Goal: Task Accomplishment & Management: Complete application form

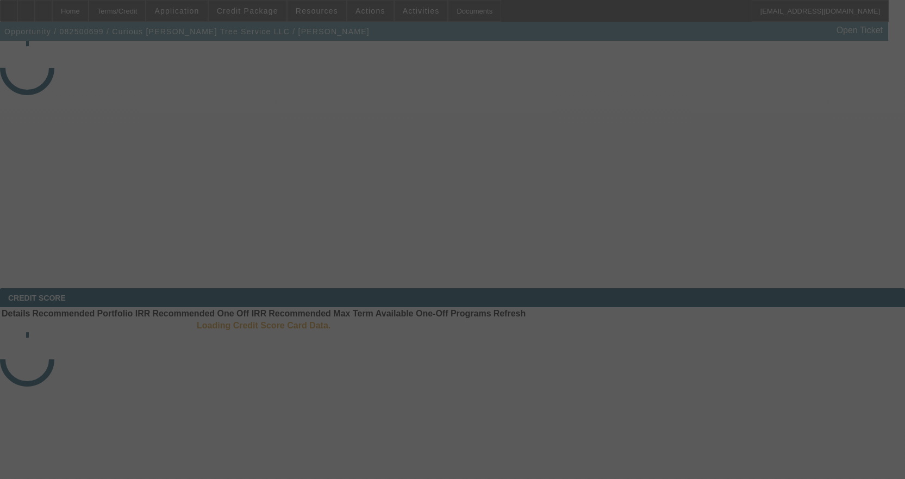
select select "3"
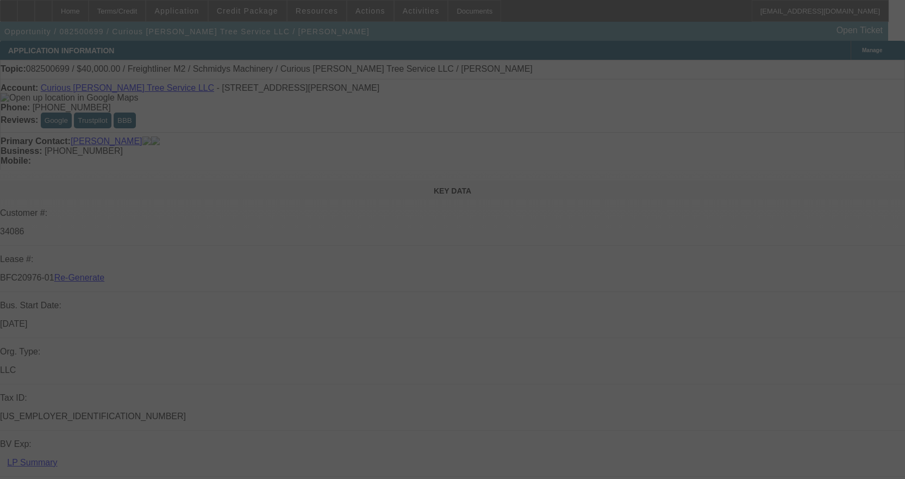
select select "0"
select select "3"
select select "0"
select select "6"
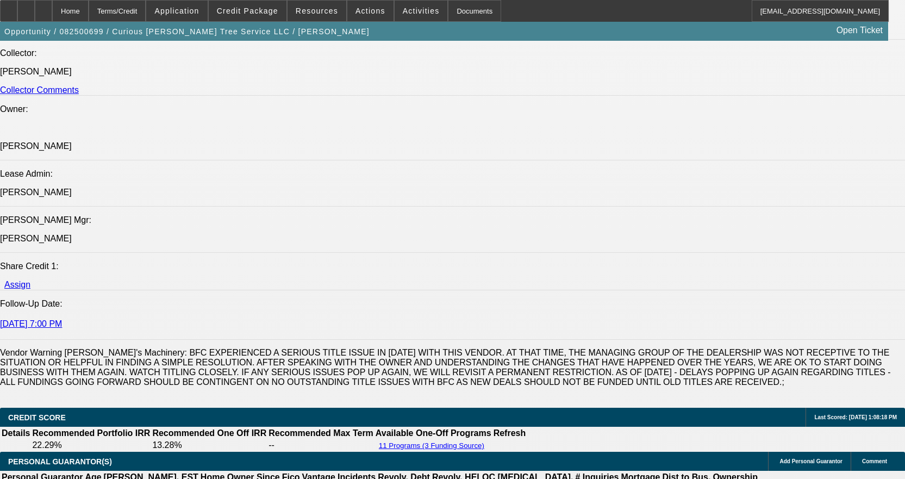
scroll to position [1142, 0]
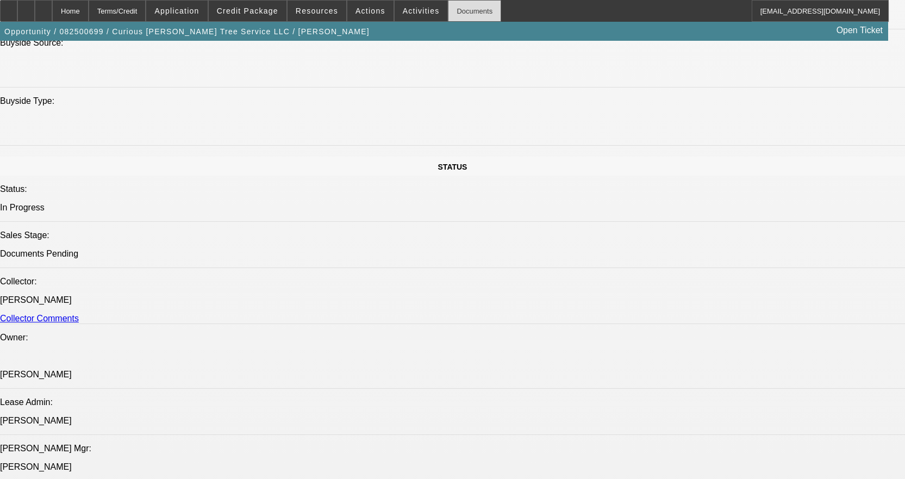
click at [452, 9] on div "Documents" at bounding box center [474, 11] width 53 height 22
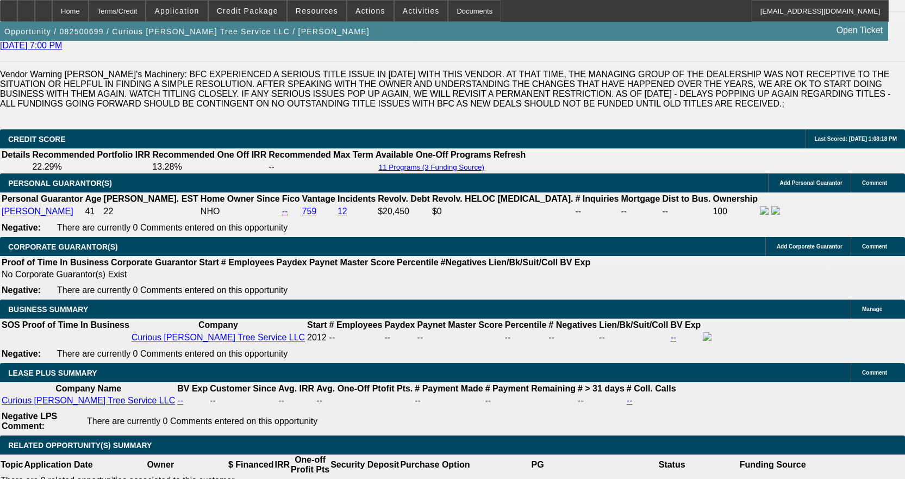
scroll to position [1631, 0]
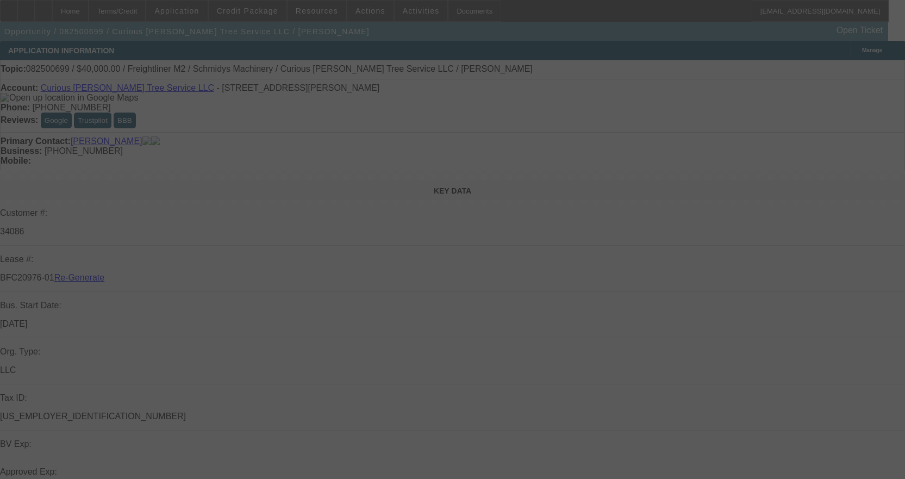
select select "3"
select select "0"
select select "3"
select select "0"
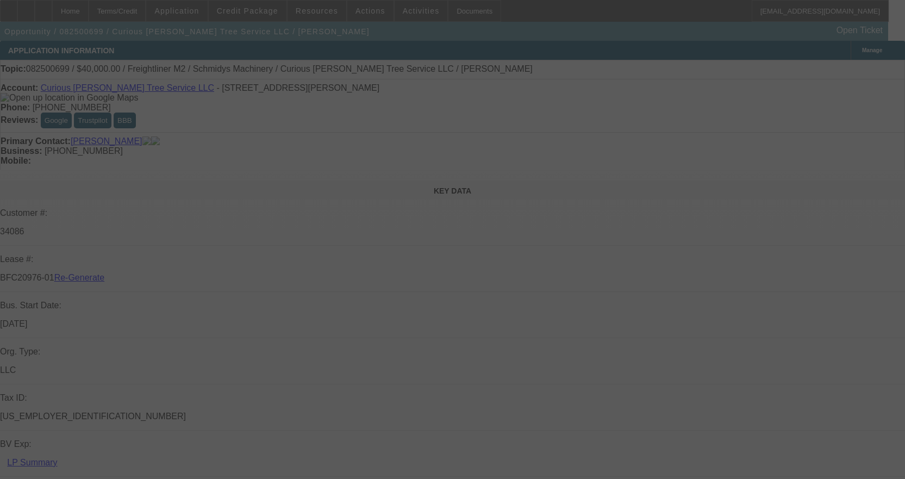
select select "6"
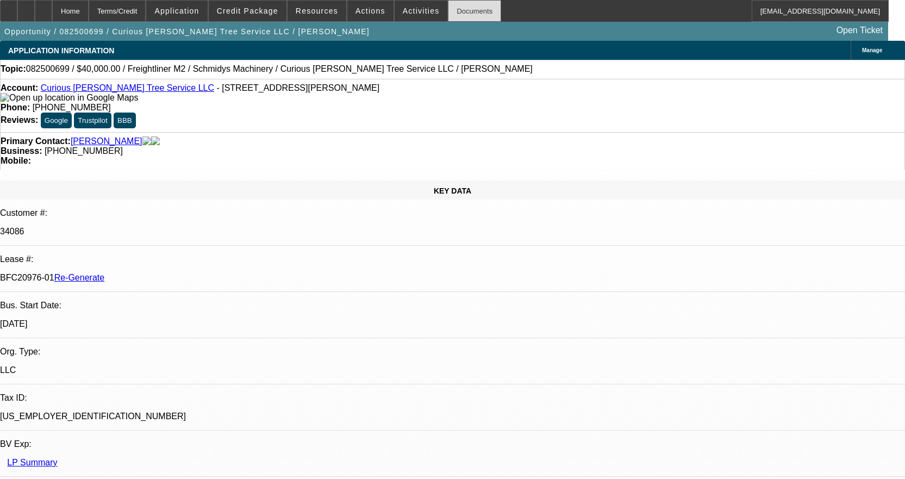
click at [448, 16] on div "Documents" at bounding box center [474, 11] width 53 height 22
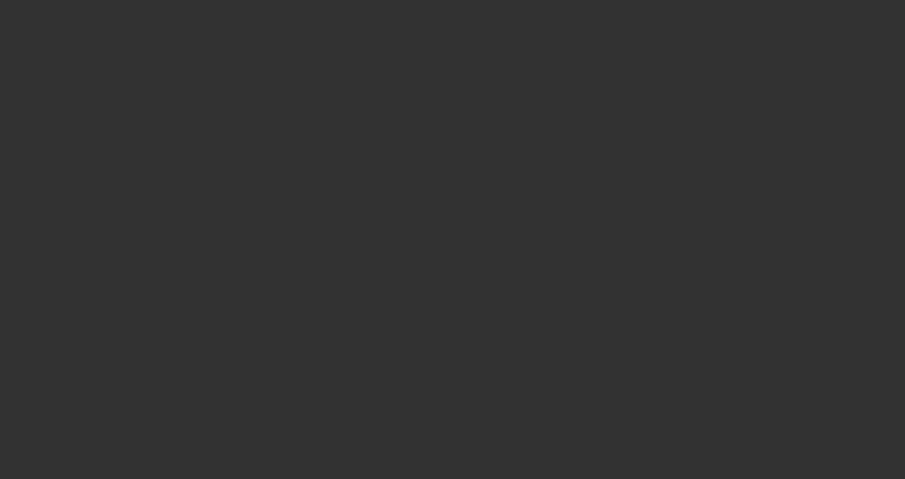
select select "3"
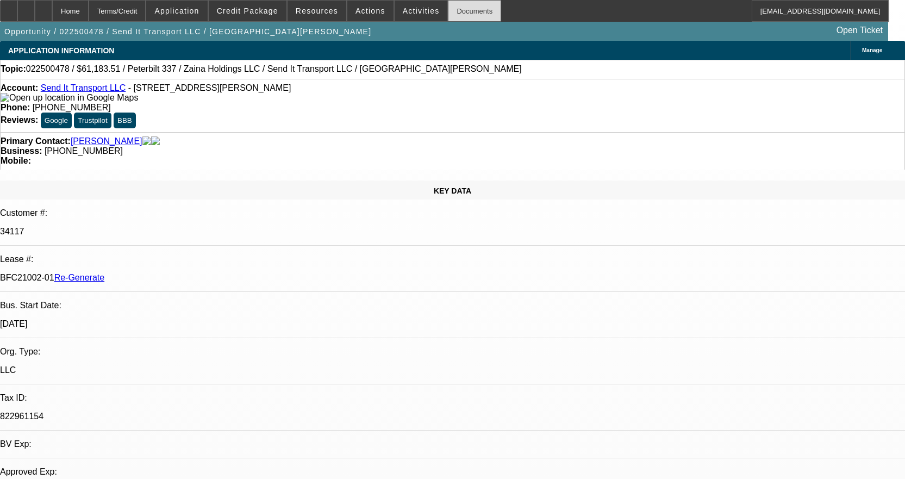
select select "0"
select select "2"
select select "0"
select select "6"
click at [456, 11] on div "Documents" at bounding box center [474, 11] width 53 height 22
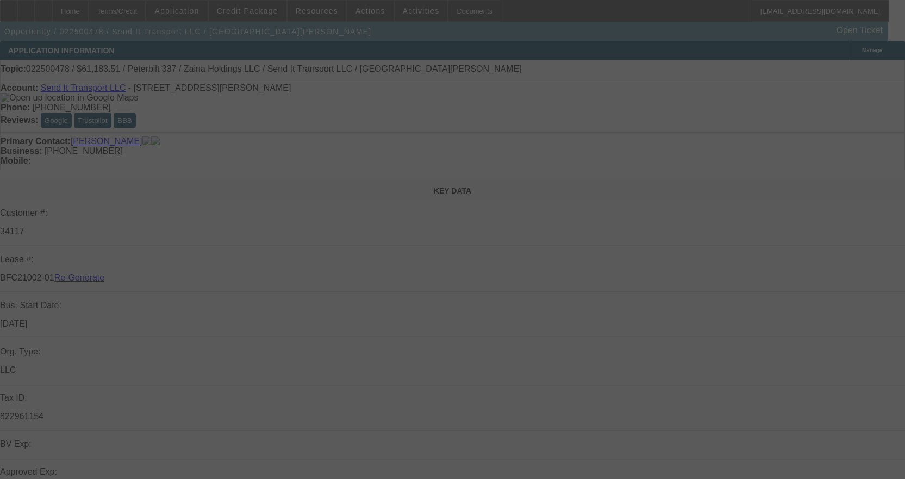
select select "3"
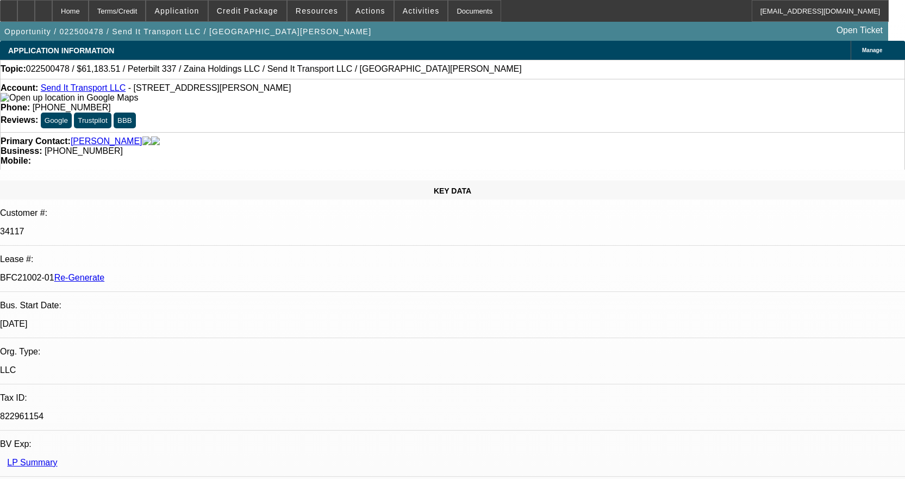
select select "0"
select select "2"
select select "0"
select select "6"
click at [462, 10] on div "Documents" at bounding box center [474, 11] width 53 height 22
